Goal: Transaction & Acquisition: Book appointment/travel/reservation

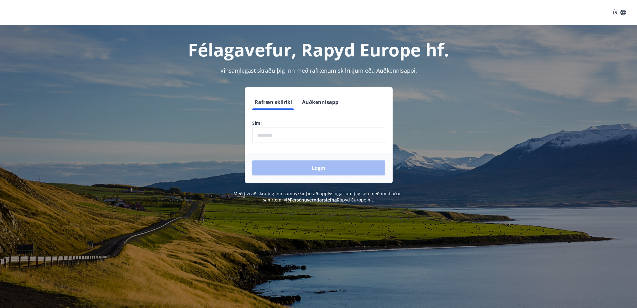
click at [277, 127] on div "Sími ​" at bounding box center [318, 131] width 133 height 23
click at [278, 134] on input "phone" at bounding box center [318, 134] width 133 height 15
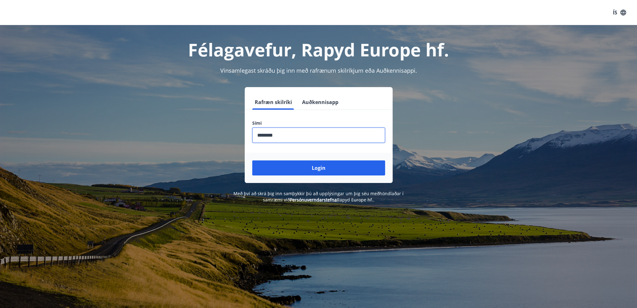
type input "********"
click at [252, 160] on button "Login" at bounding box center [318, 167] width 133 height 15
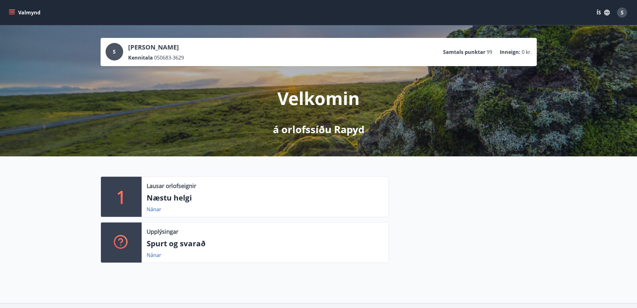
click at [127, 197] on div "1" at bounding box center [121, 197] width 41 height 40
click at [156, 209] on link "Nánar" at bounding box center [154, 209] width 15 height 7
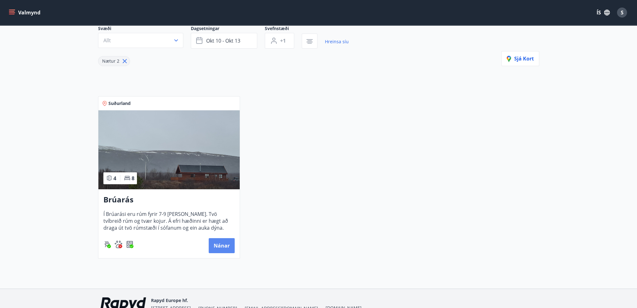
click at [224, 241] on button "Nánar" at bounding box center [222, 245] width 26 height 15
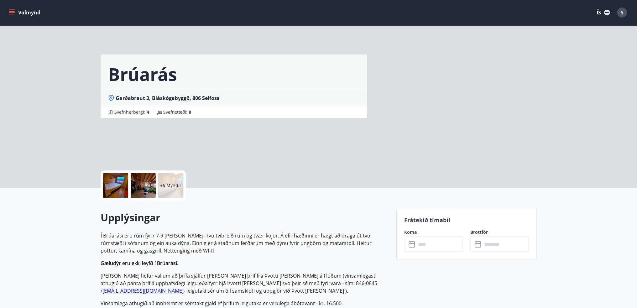
scroll to position [125, 0]
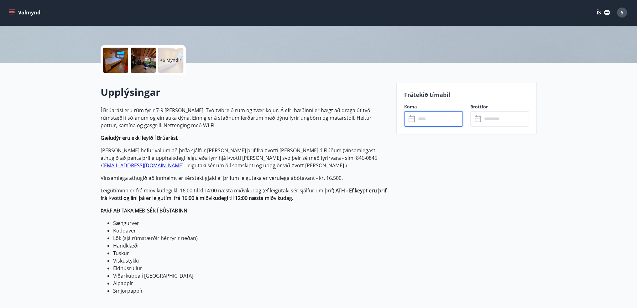
click at [442, 119] on input "text" at bounding box center [439, 118] width 47 height 15
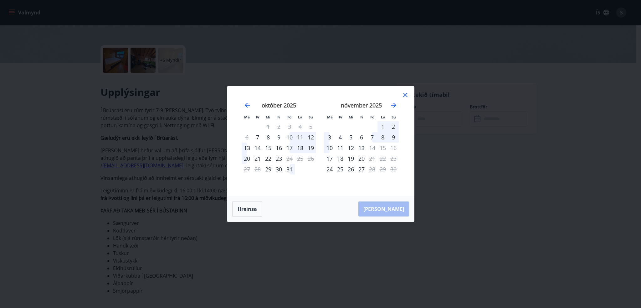
click at [291, 148] on div "17" at bounding box center [289, 148] width 11 height 11
click at [314, 149] on div "19" at bounding box center [311, 148] width 11 height 11
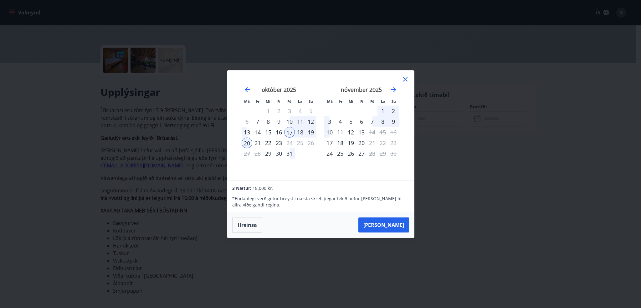
click at [406, 79] on icon at bounding box center [405, 79] width 4 height 4
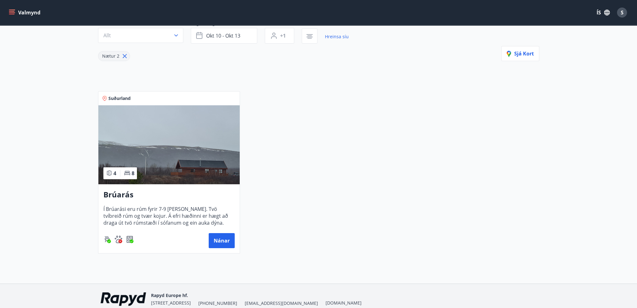
scroll to position [31, 0]
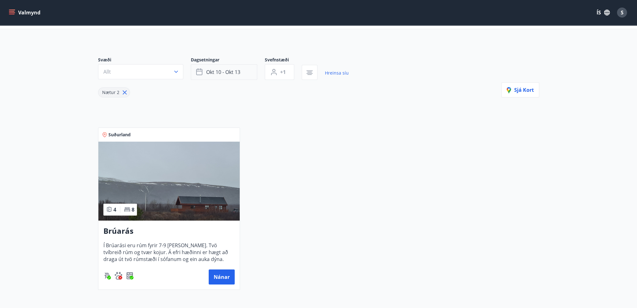
click at [230, 73] on span "okt 10 - okt 13" at bounding box center [223, 72] width 34 height 7
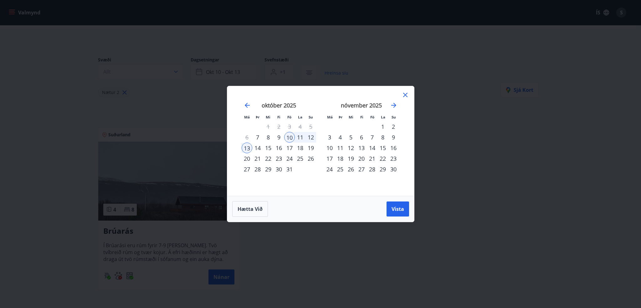
click at [460, 181] on div "Má Þr Mi Fi Fö La Su Má Þr Mi Fi Fö La Su september 2025 1 2 3 4 5 6 7 8 9 10 1…" at bounding box center [320, 154] width 641 height 308
click at [406, 93] on icon at bounding box center [406, 95] width 8 height 8
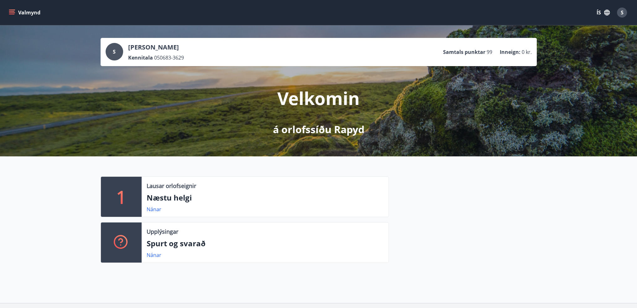
click at [18, 12] on button "Valmynd" at bounding box center [25, 12] width 35 height 11
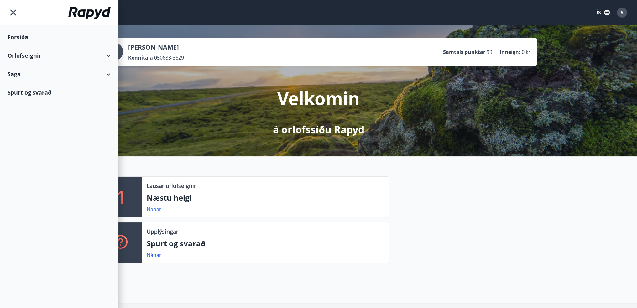
click at [34, 56] on div "Orlofseignir" at bounding box center [59, 55] width 103 height 18
click at [38, 84] on div "Bókunardagatal" at bounding box center [59, 84] width 93 height 13
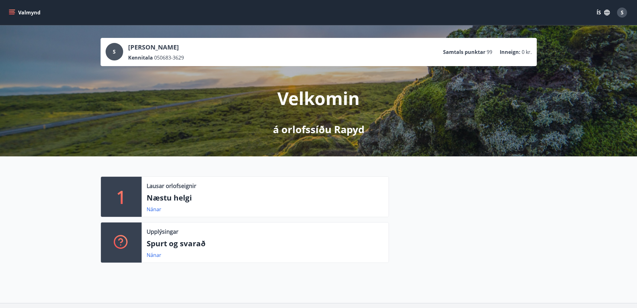
click at [17, 15] on button "Valmynd" at bounding box center [25, 12] width 35 height 11
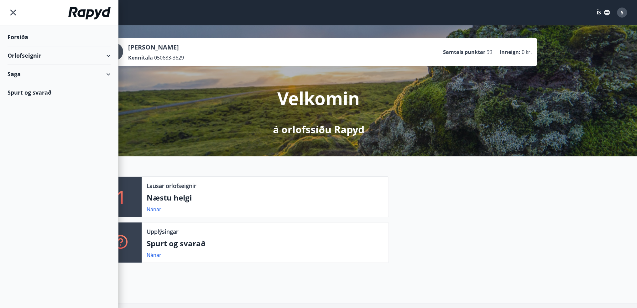
click at [25, 40] on div "Forsíða" at bounding box center [59, 37] width 103 height 18
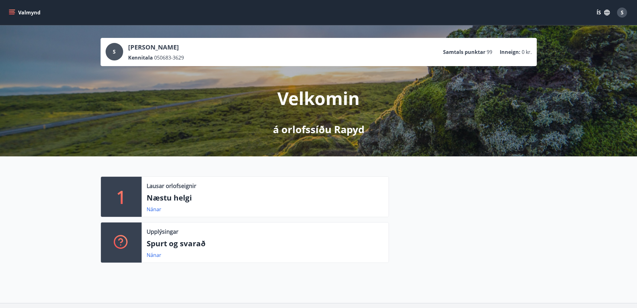
click at [11, 11] on icon "menu" at bounding box center [12, 11] width 6 height 1
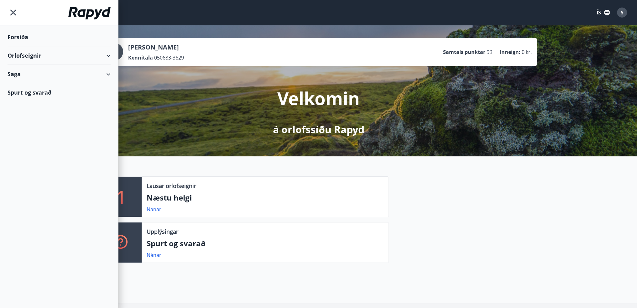
click at [20, 54] on div "Orlofseignir" at bounding box center [59, 55] width 103 height 18
click at [34, 70] on div "Framboð" at bounding box center [59, 71] width 93 height 13
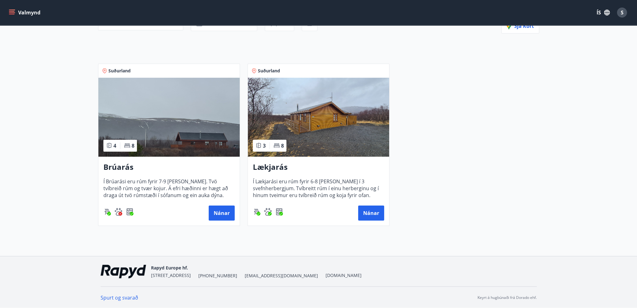
click at [338, 127] on img at bounding box center [318, 117] width 141 height 79
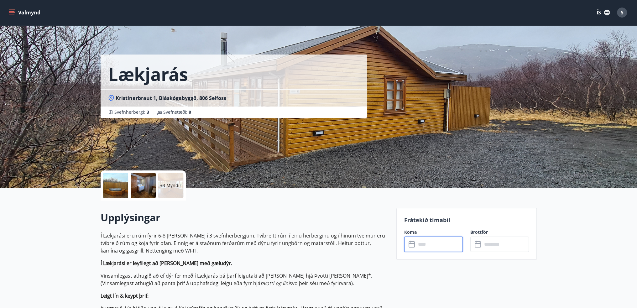
click at [434, 247] on input "text" at bounding box center [439, 243] width 47 height 15
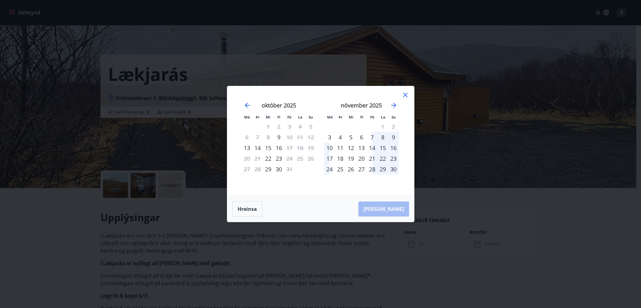
click at [404, 96] on icon at bounding box center [406, 95] width 8 height 8
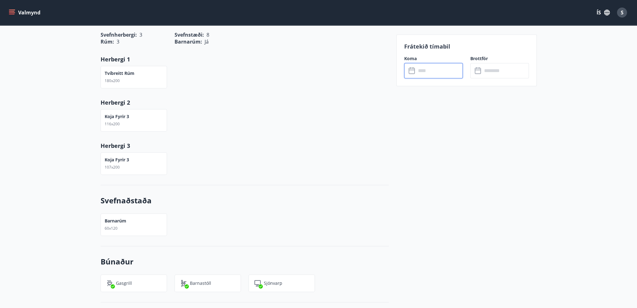
scroll to position [470, 0]
